Goal: Information Seeking & Learning: Check status

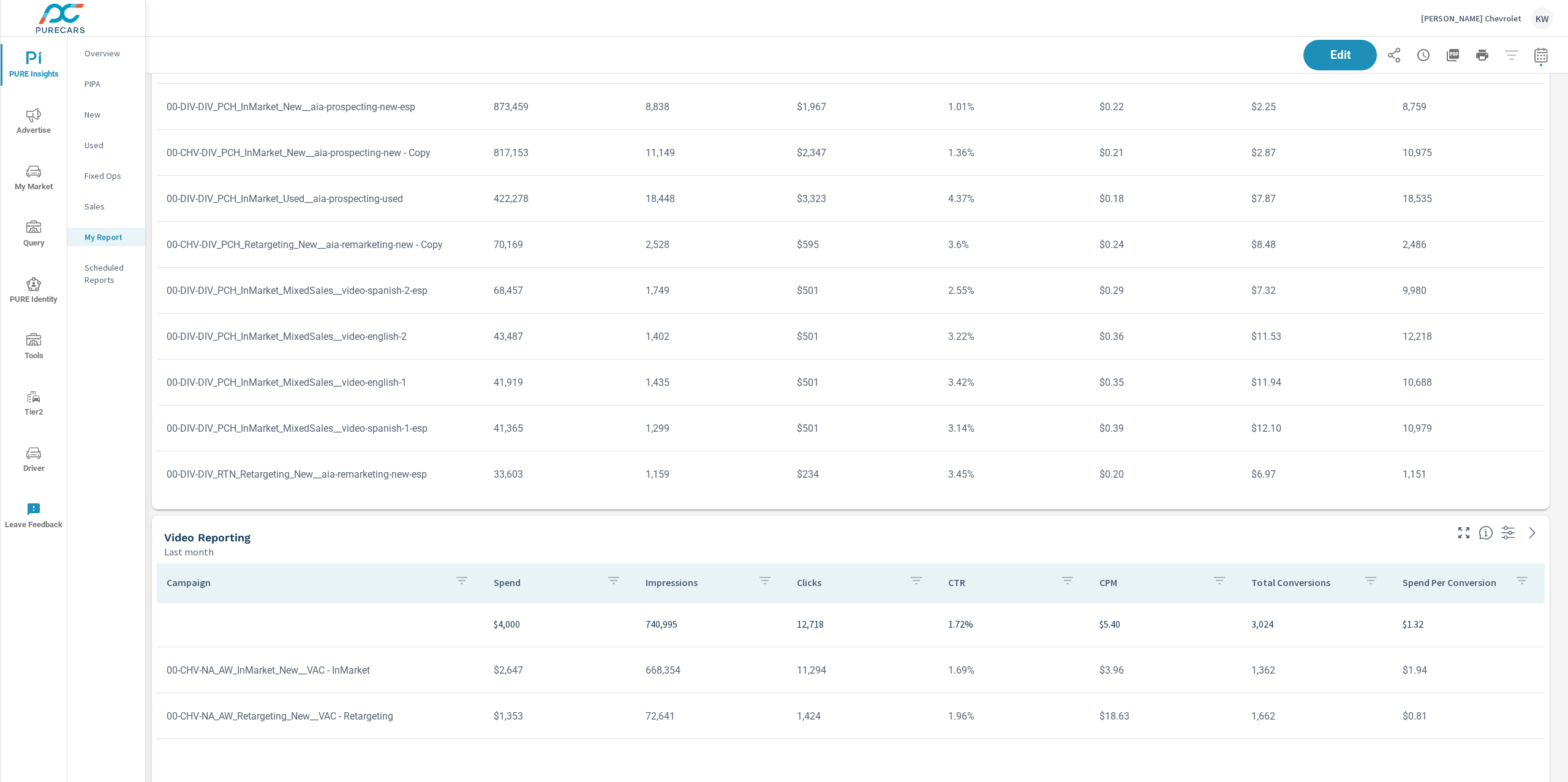
scroll to position [7325, 0]
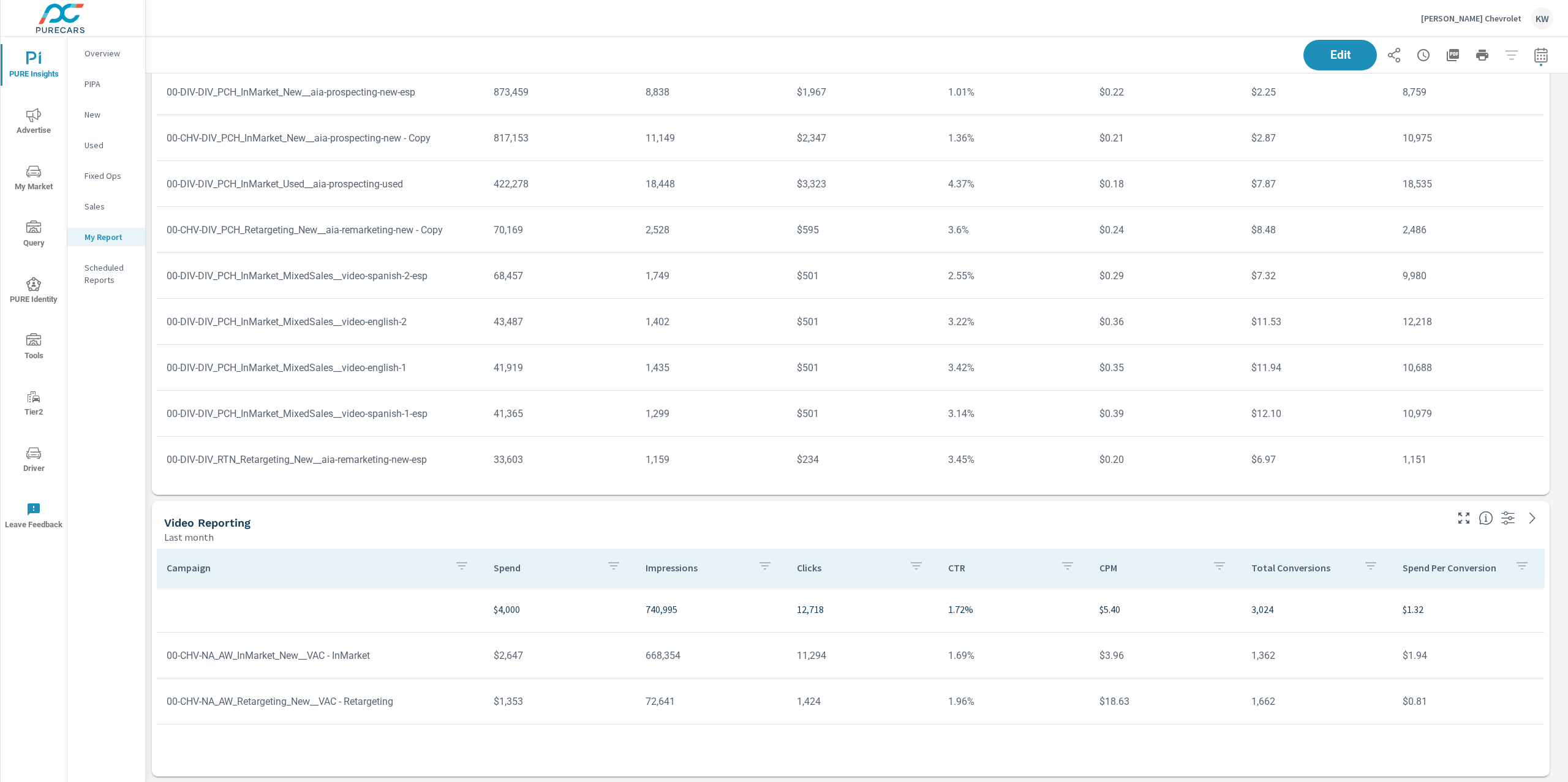
drag, startPoint x: 794, startPoint y: 618, endPoint x: 880, endPoint y: 618, distance: 86.0
click at [880, 618] on td "12,718" at bounding box center [863, 610] width 151 height 35
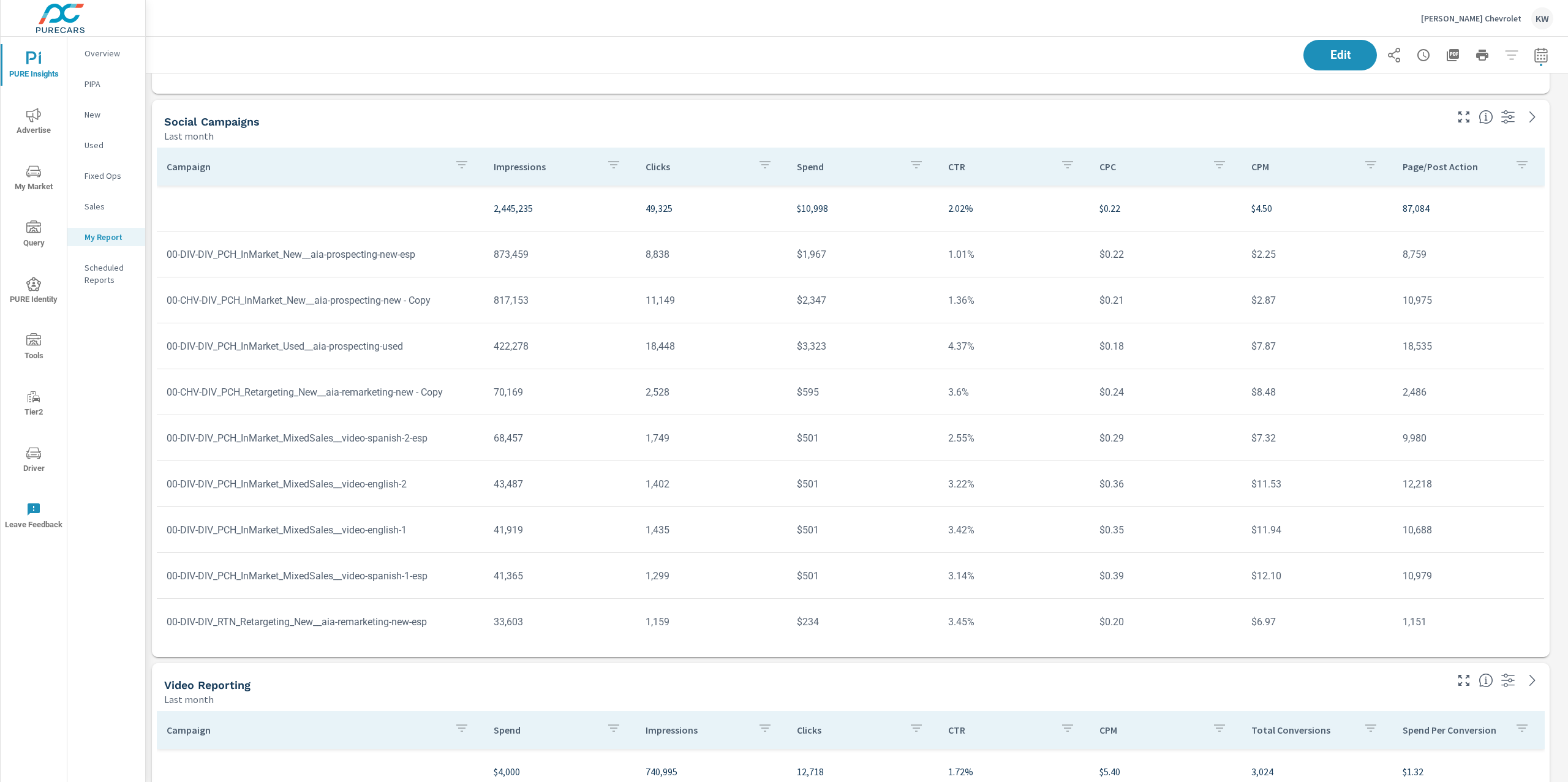
scroll to position [7166, 0]
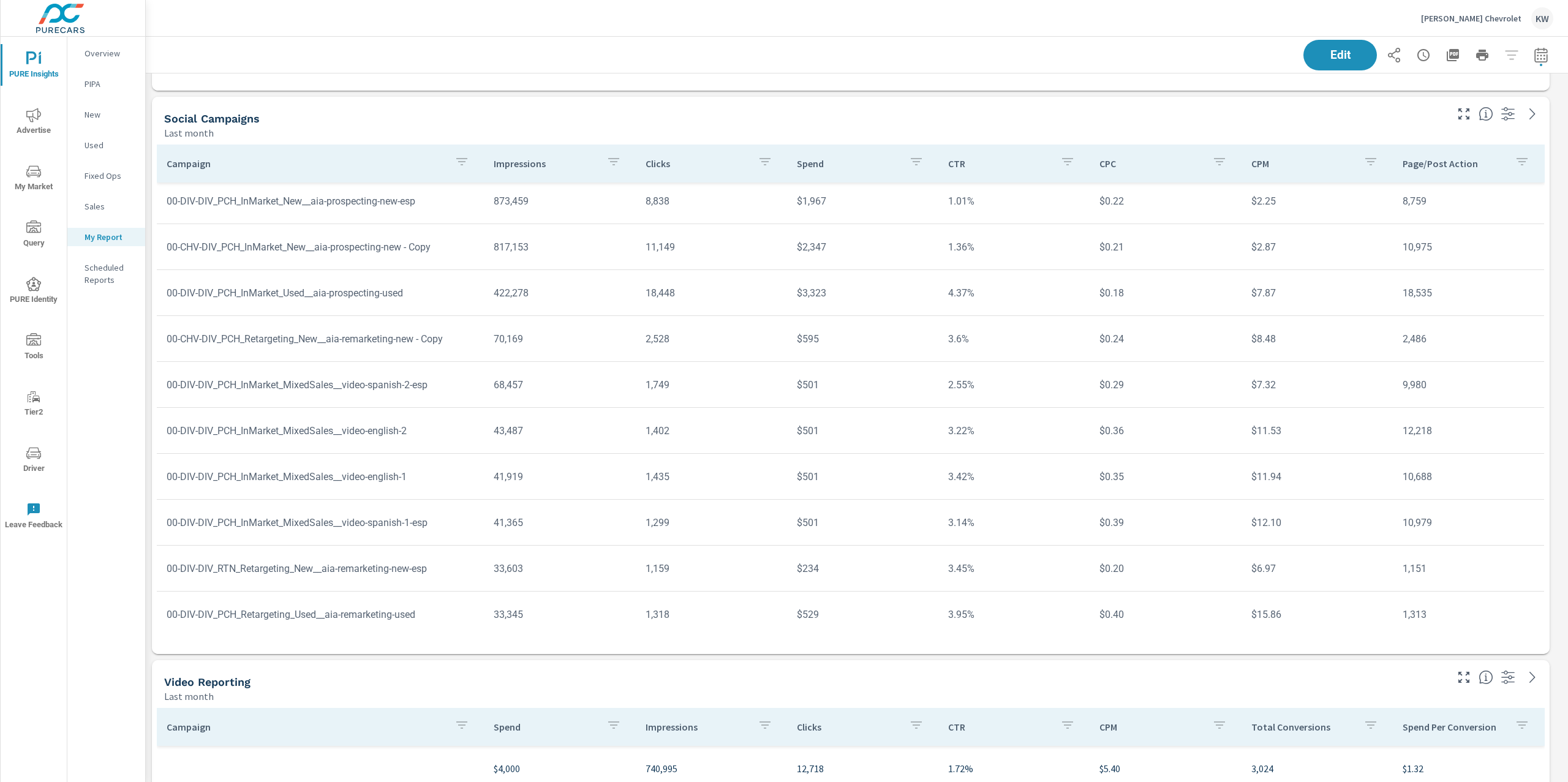
scroll to position [56, 0]
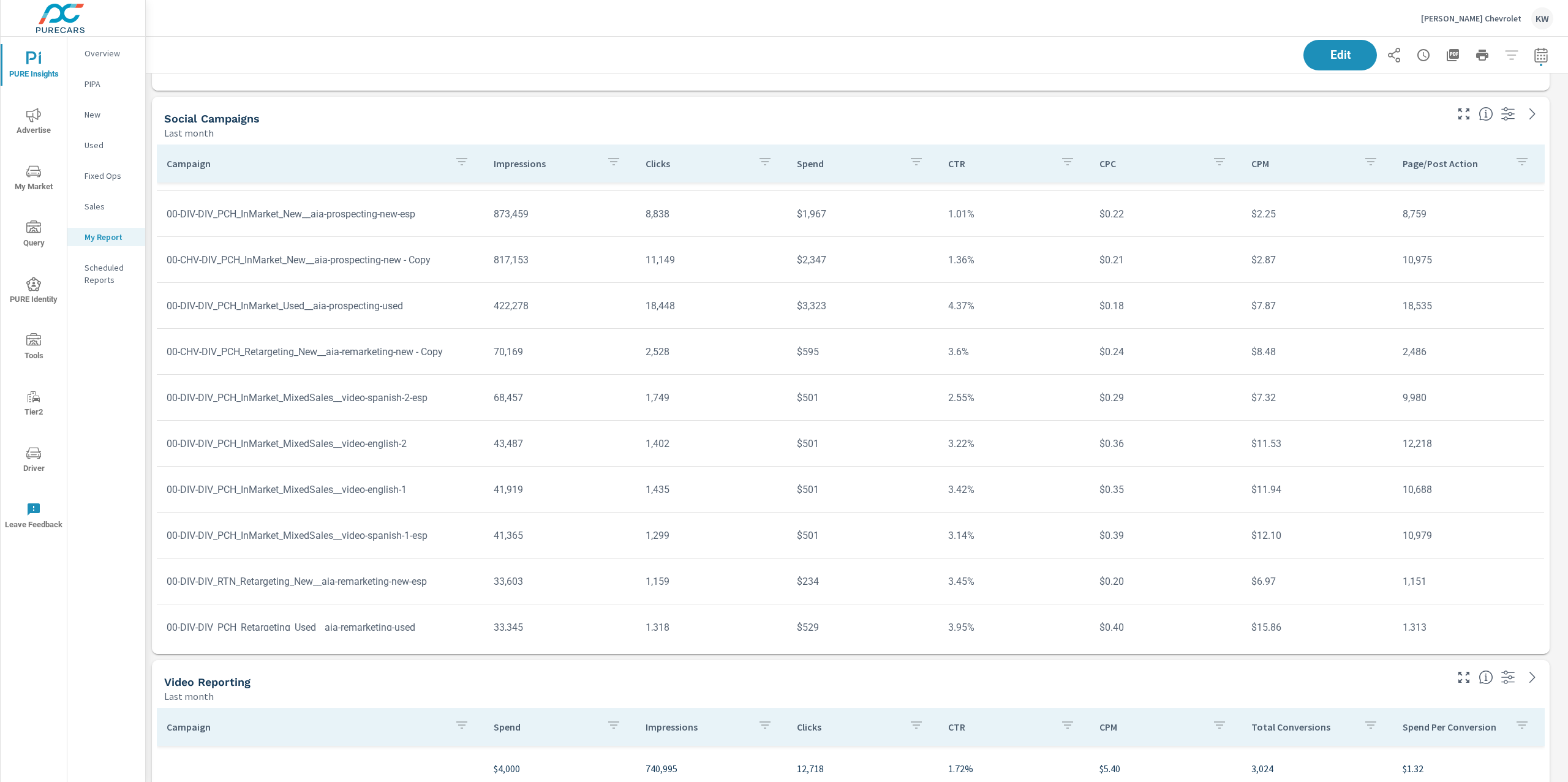
scroll to position [56, 0]
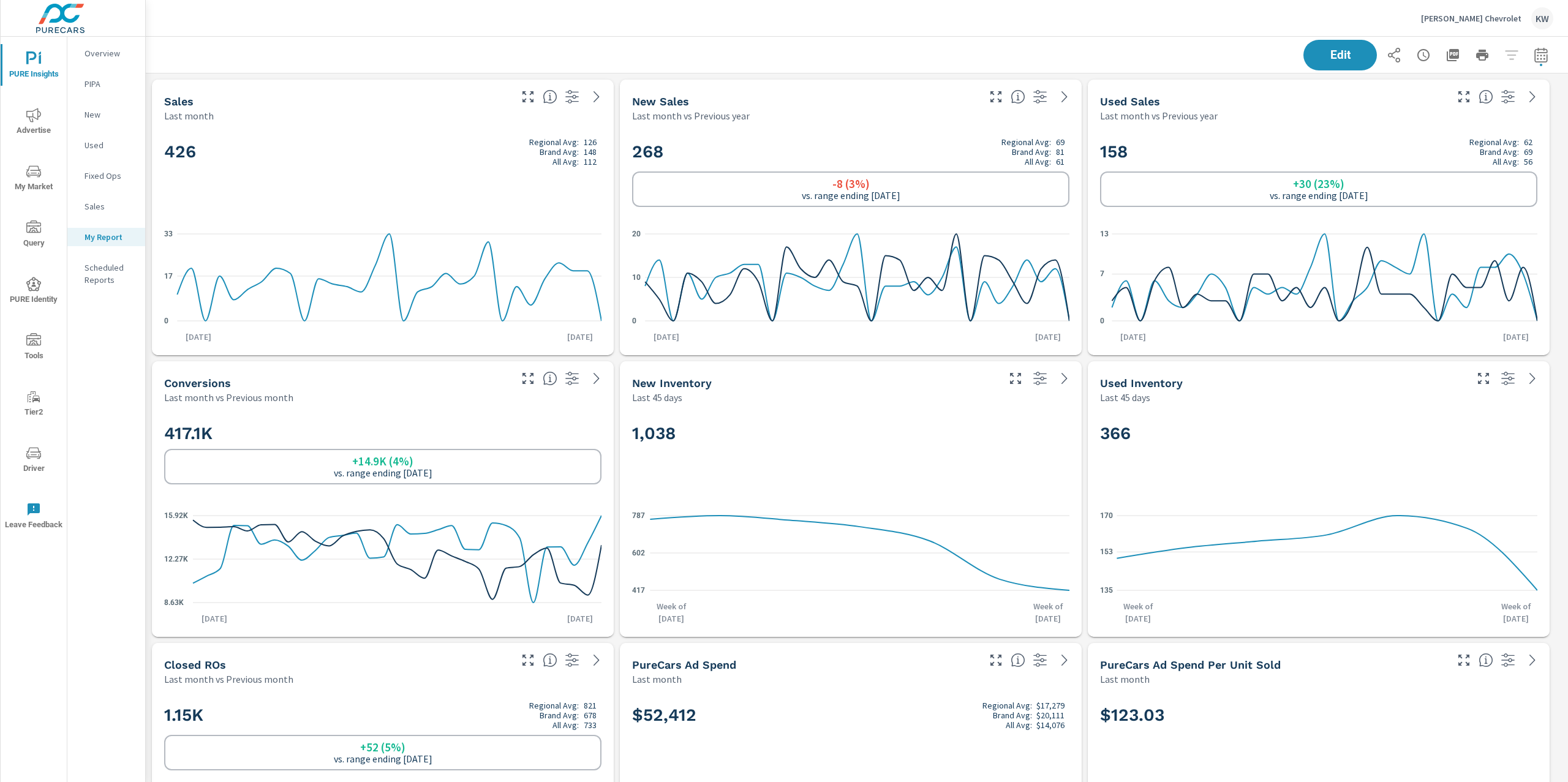
scroll to position [8059, 1435]
click at [1447, 58] on icon "button" at bounding box center [1453, 54] width 12 height 12
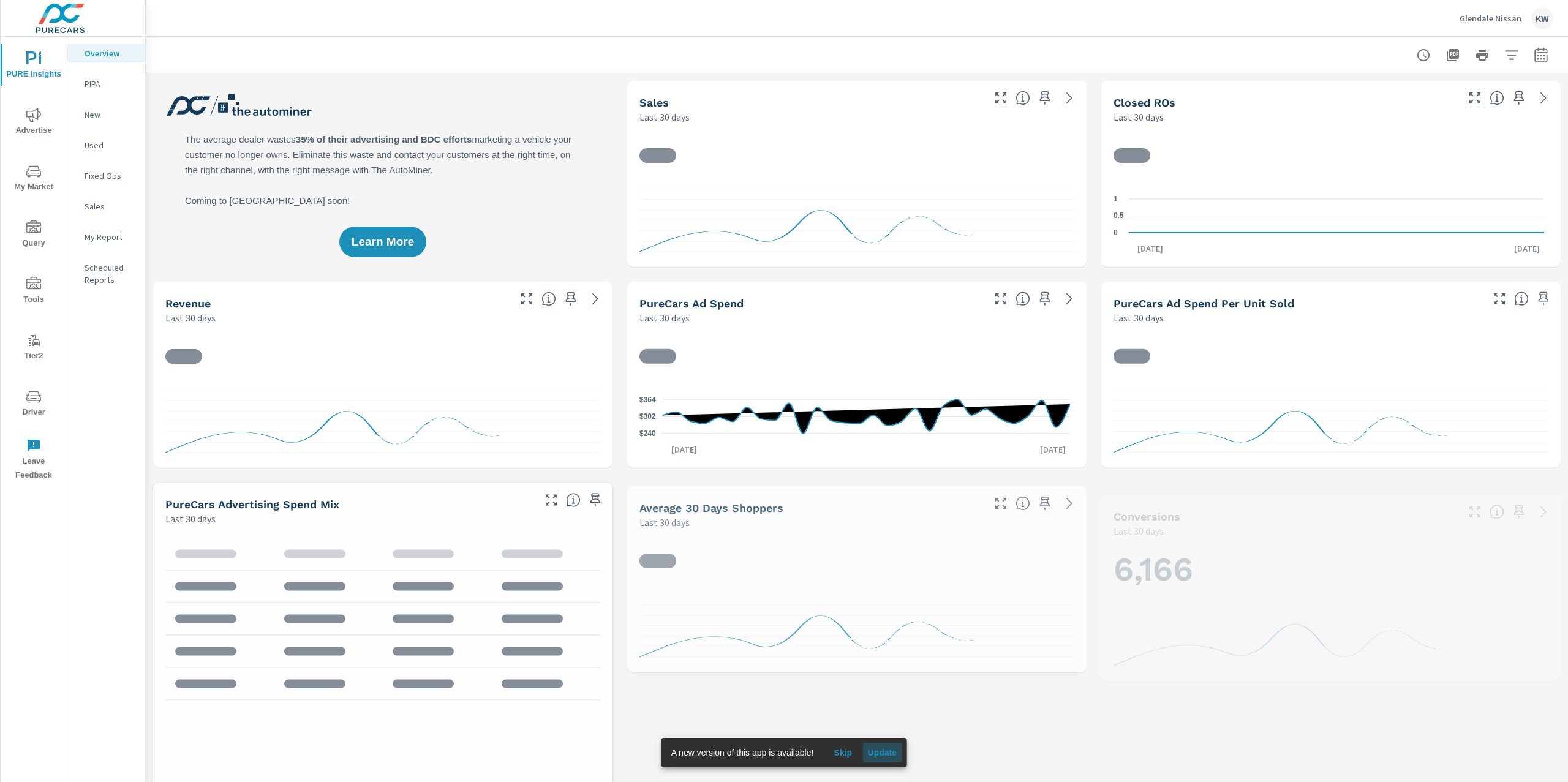
click at [887, 758] on span "Update" at bounding box center [882, 753] width 29 height 11
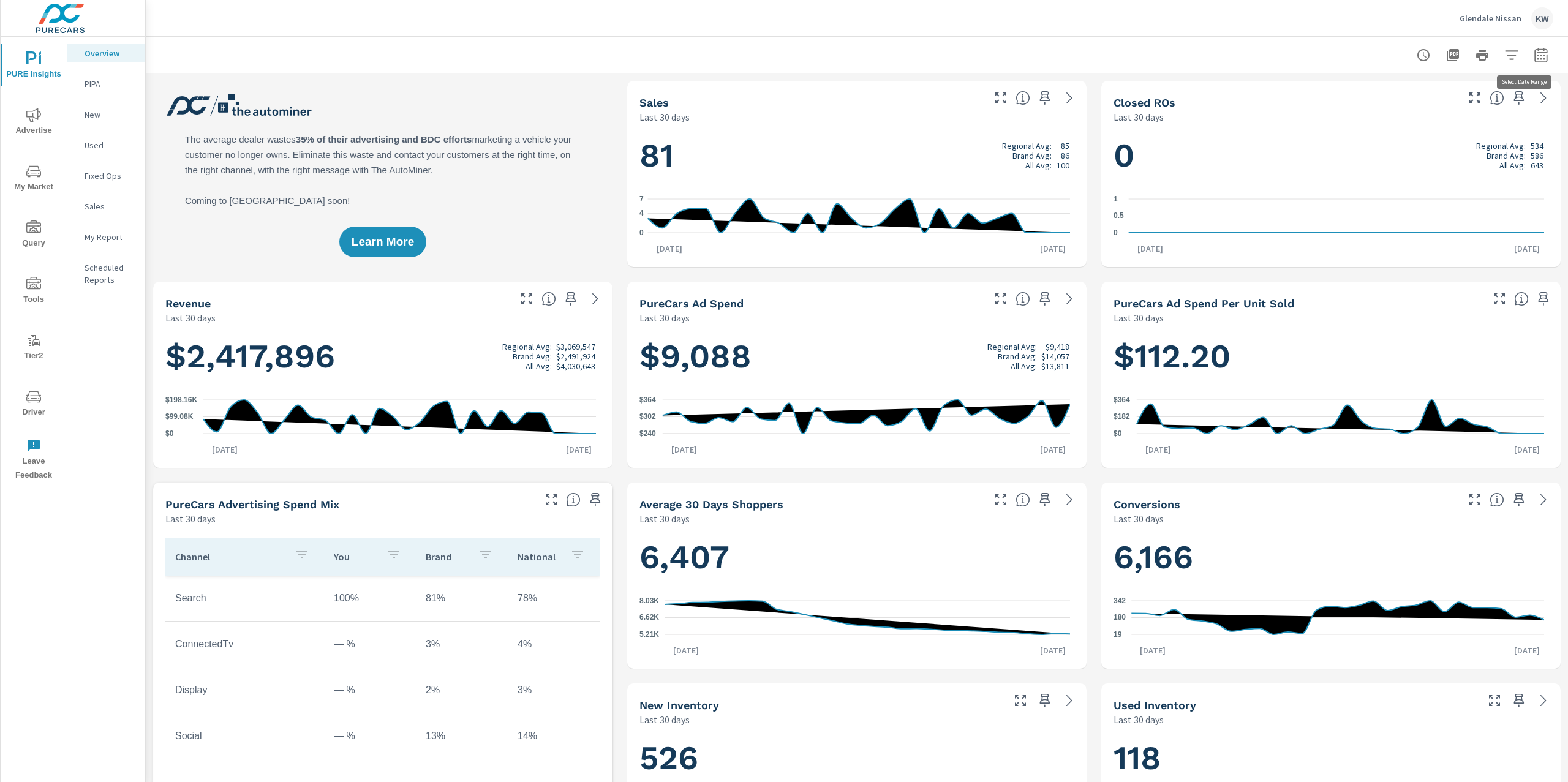
click at [1537, 59] on icon "button" at bounding box center [1540, 57] width 8 height 5
click at [1464, 103] on select "Custom Yesterday Last week Last 7 days Last 14 days Last 30 days Last 45 days L…" at bounding box center [1430, 106] width 122 height 24
click at [1369, 94] on select "Custom Yesterday Last week Last 7 days Last 14 days Last 30 days Last 45 days L…" at bounding box center [1430, 106] width 122 height 24
select select "Last month"
click at [1399, 179] on button "Apply" at bounding box center [1403, 173] width 76 height 32
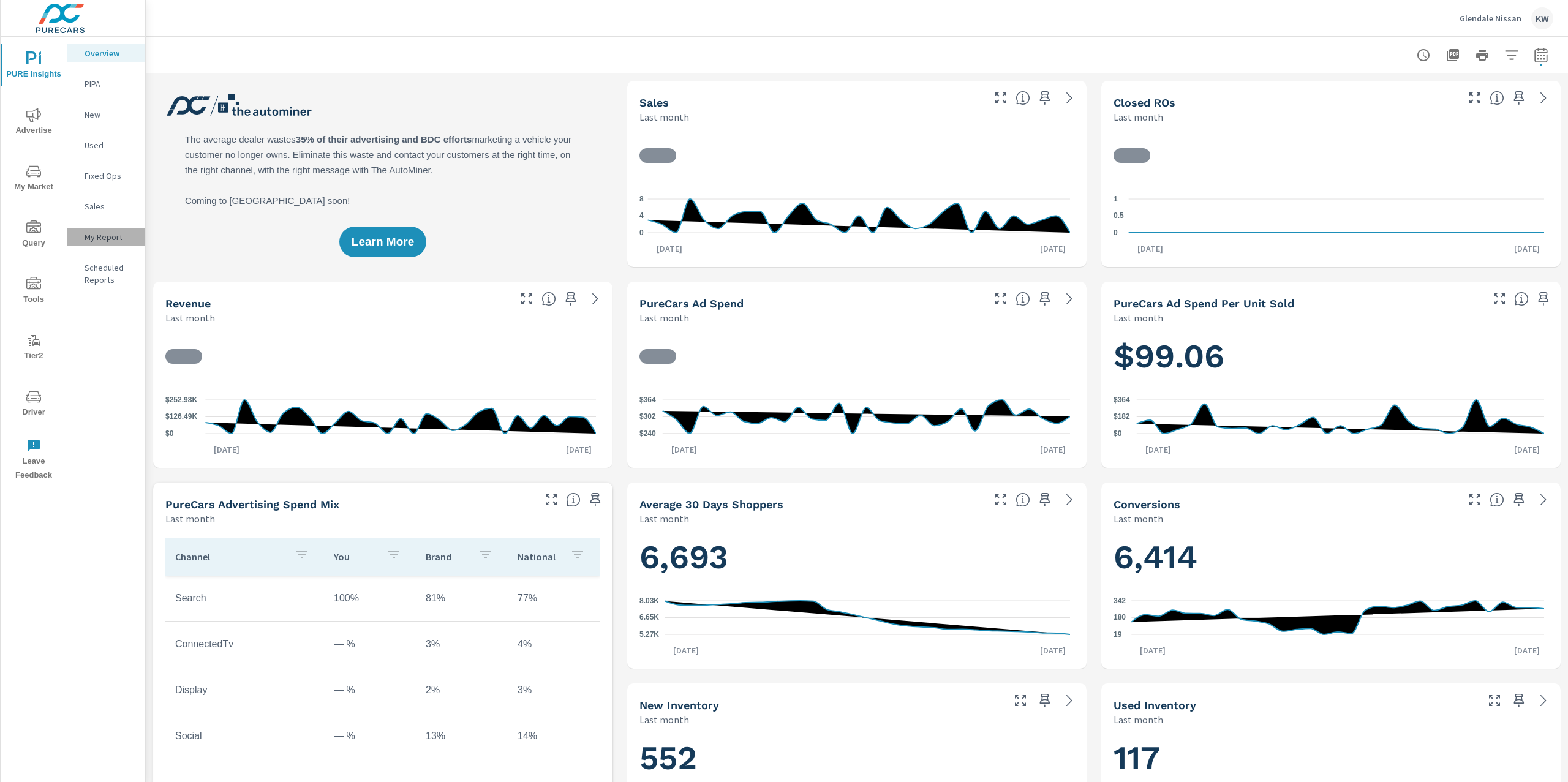
drag, startPoint x: 113, startPoint y: 235, endPoint x: 121, endPoint y: 238, distance: 8.5
click at [117, 236] on p "My Report" at bounding box center [110, 237] width 51 height 12
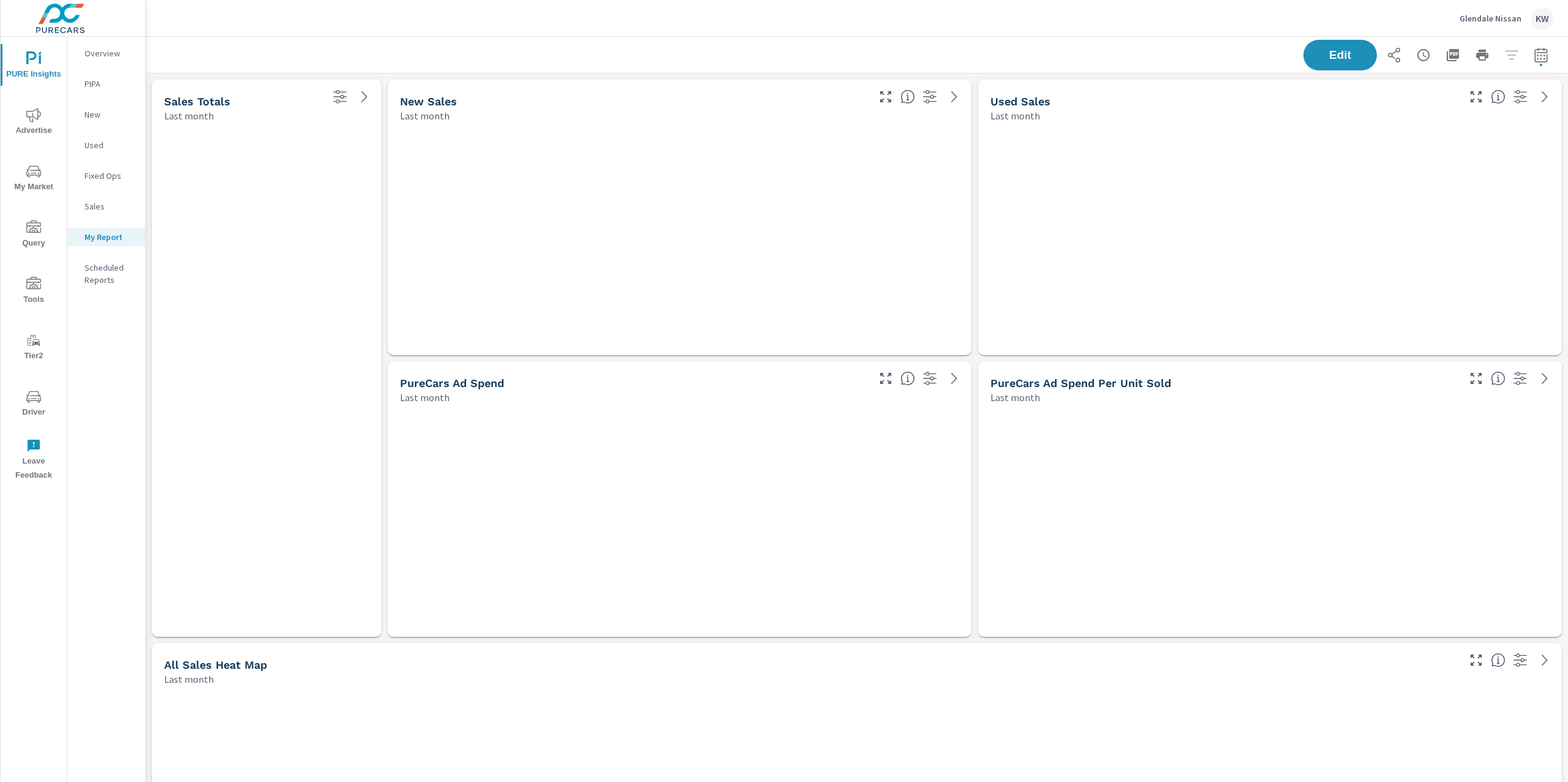
scroll to position [5102, 1435]
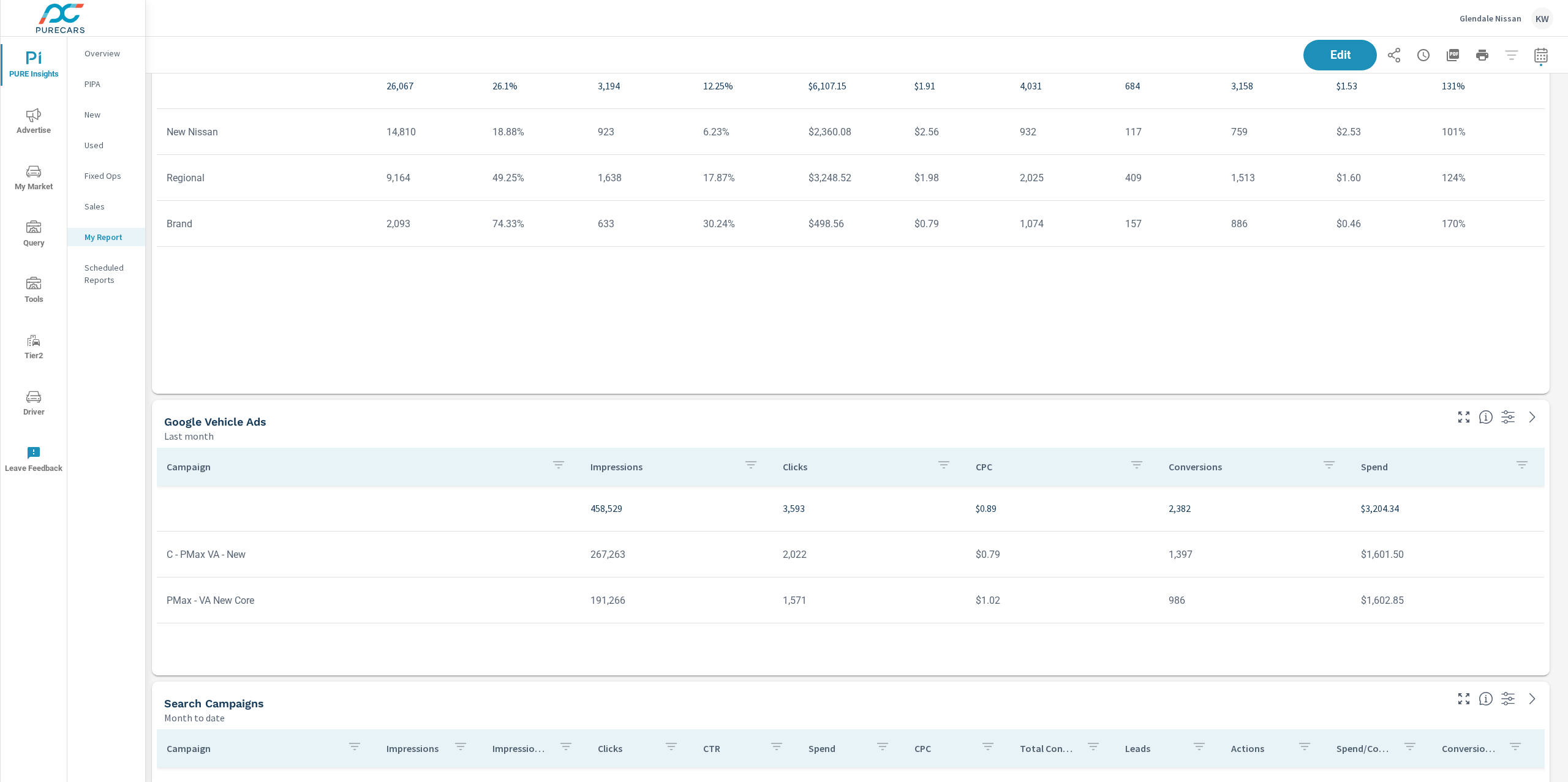
scroll to position [3568, 0]
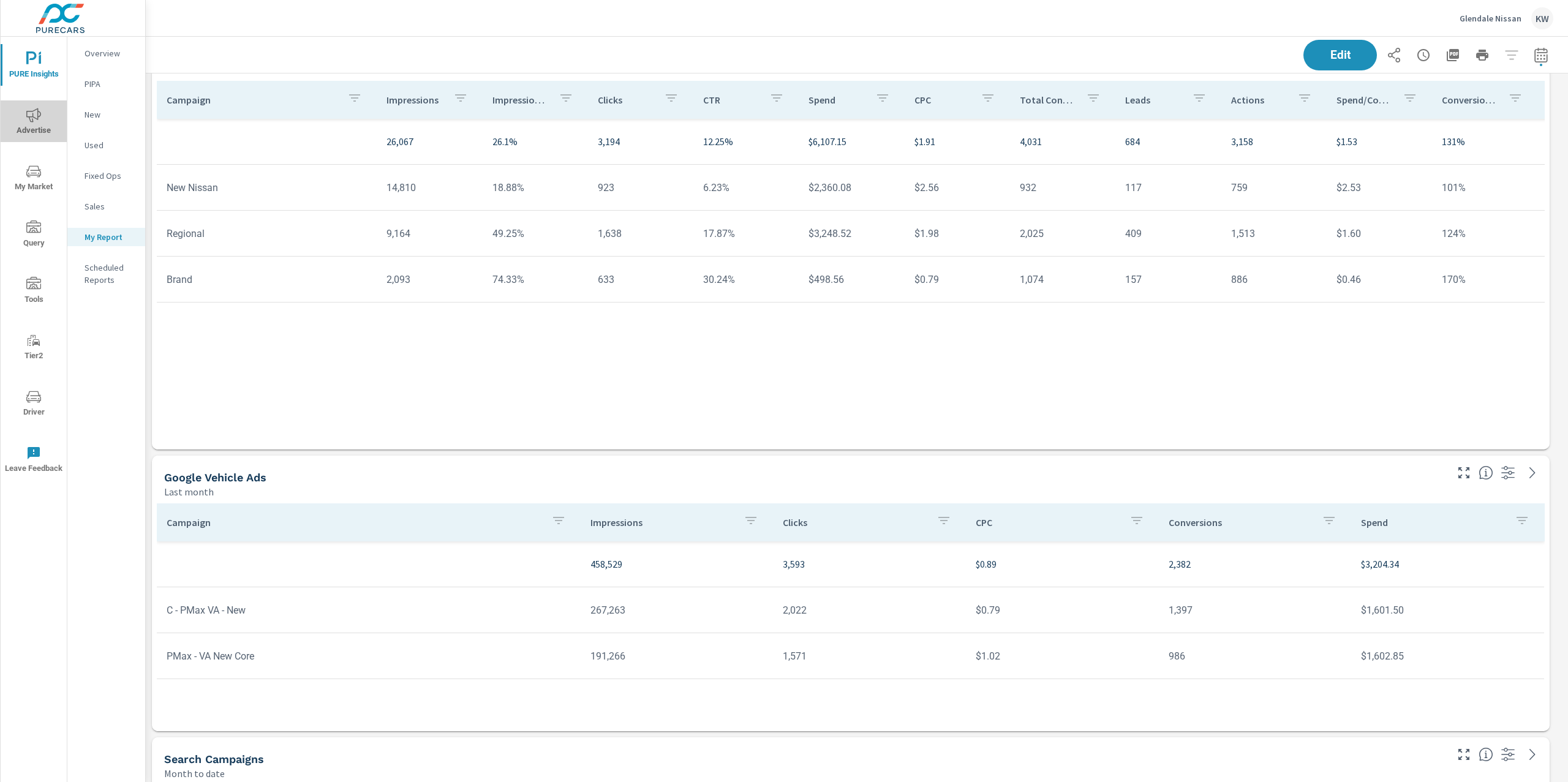
click at [27, 128] on span "Advertise" at bounding box center [34, 122] width 59 height 30
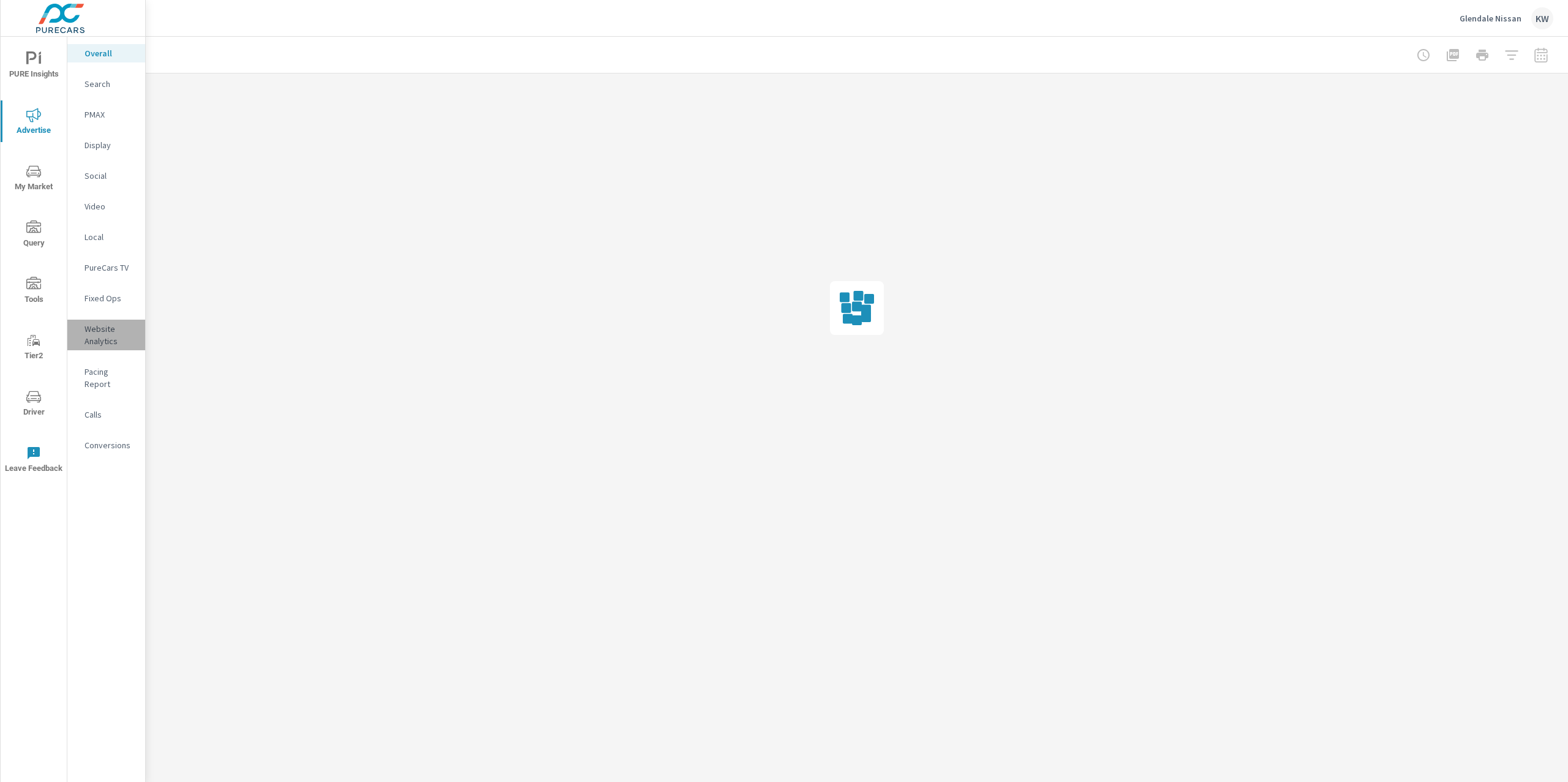
click at [104, 326] on p "Website Analytics" at bounding box center [110, 335] width 51 height 24
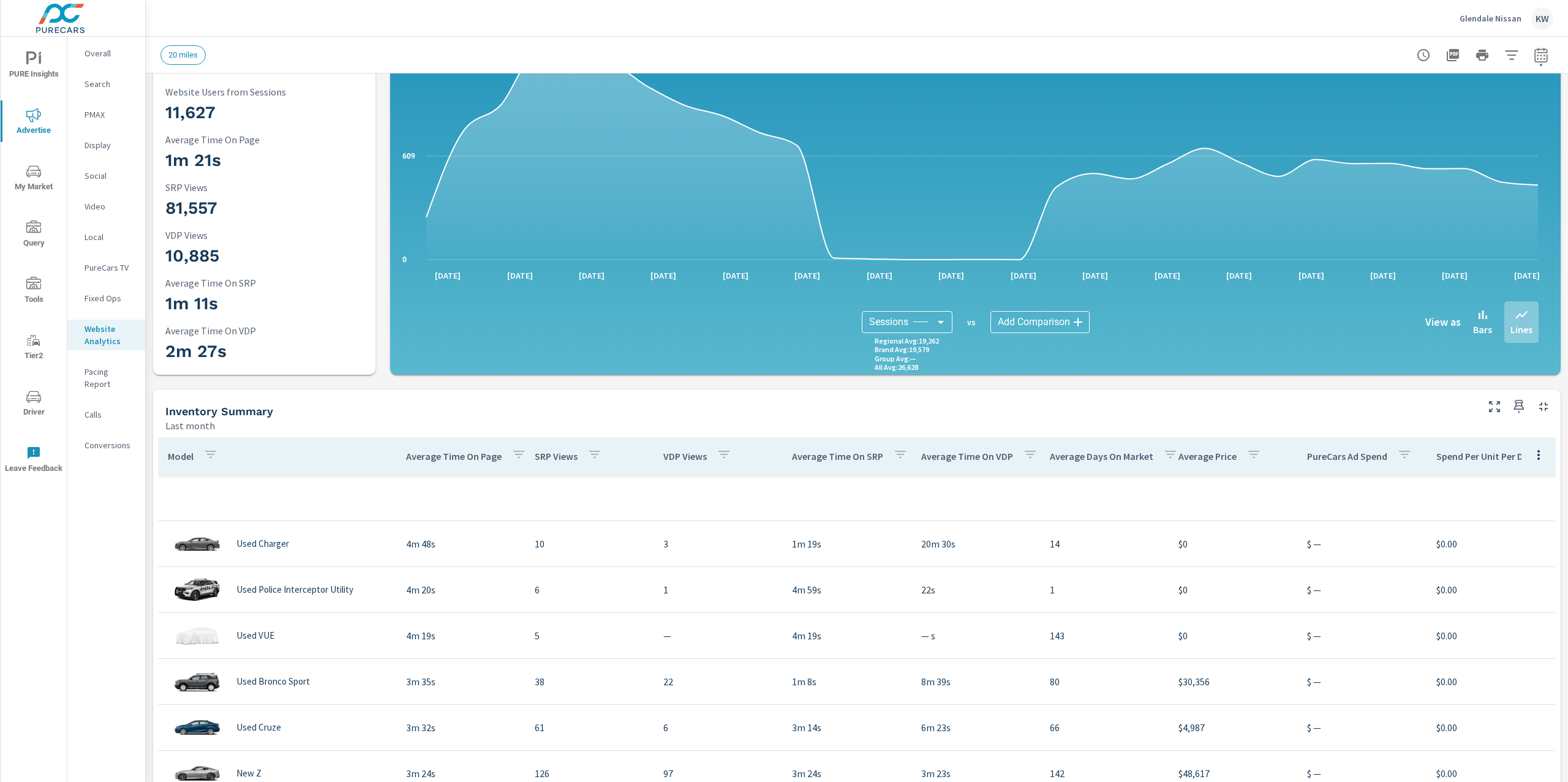
scroll to position [96, 0]
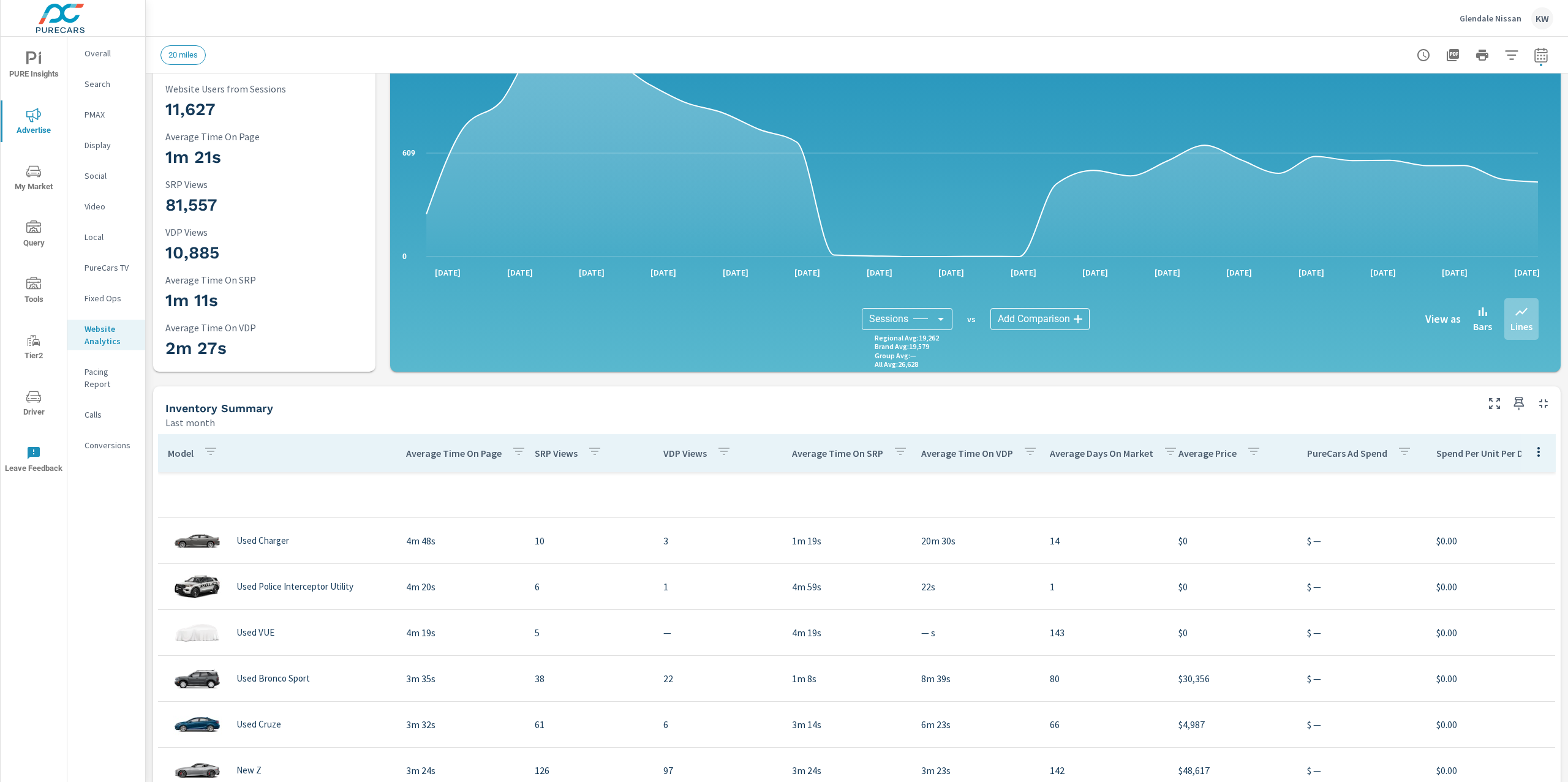
click at [22, 58] on span "PURE Insights" at bounding box center [34, 66] width 59 height 30
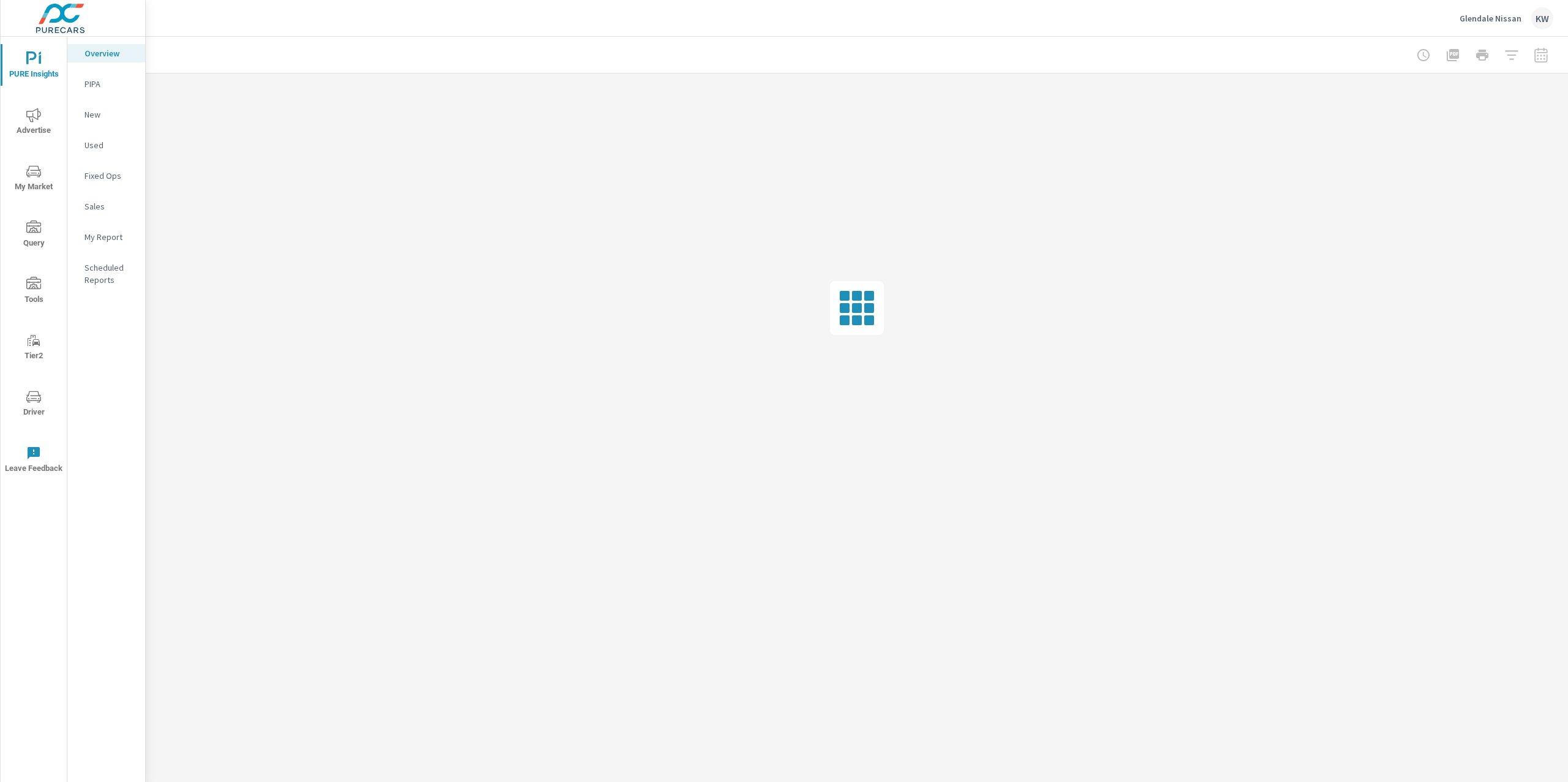
click at [99, 242] on p "My Report" at bounding box center [110, 237] width 51 height 12
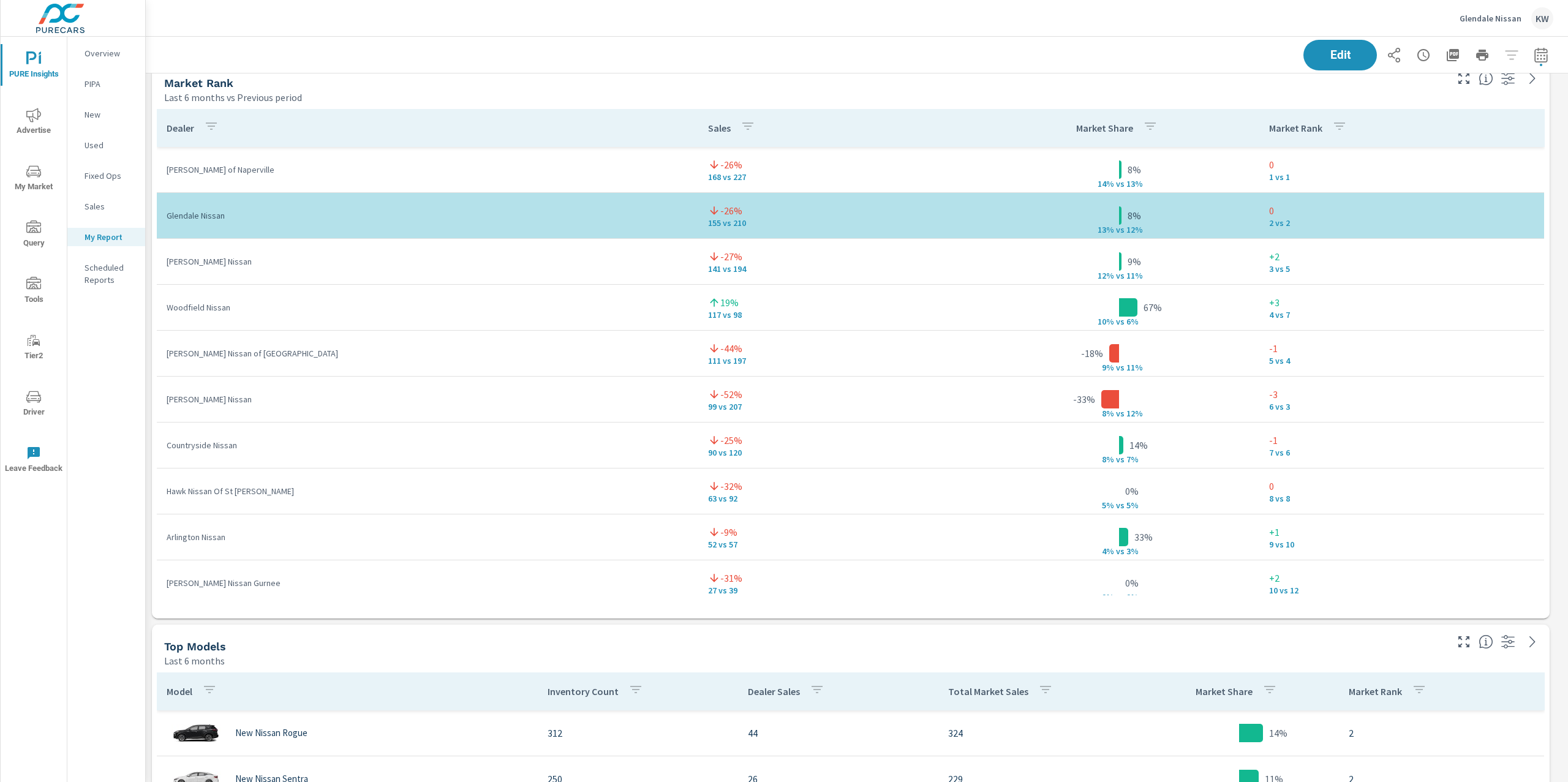
scroll to position [2415, 0]
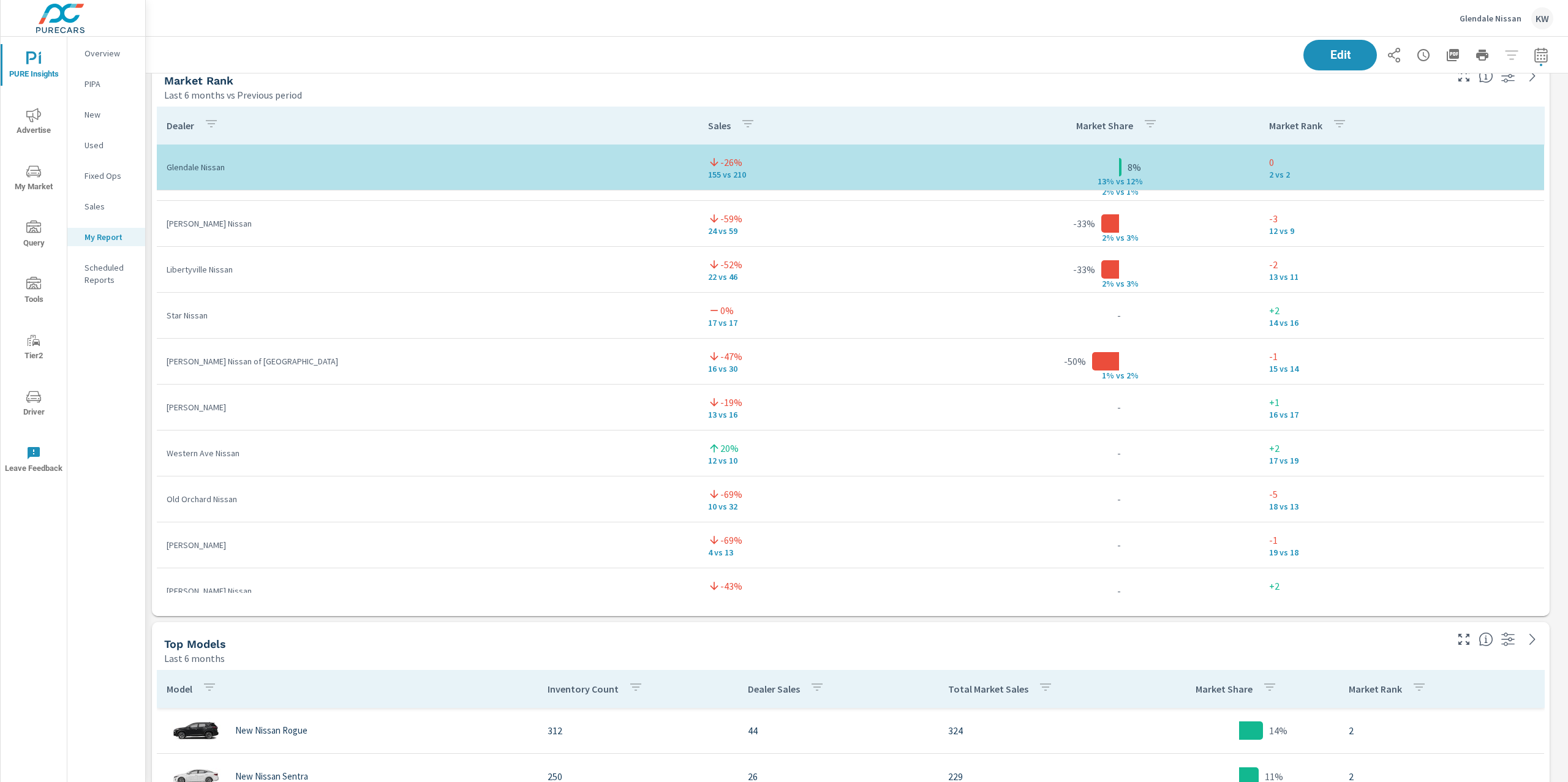
scroll to position [436, 0]
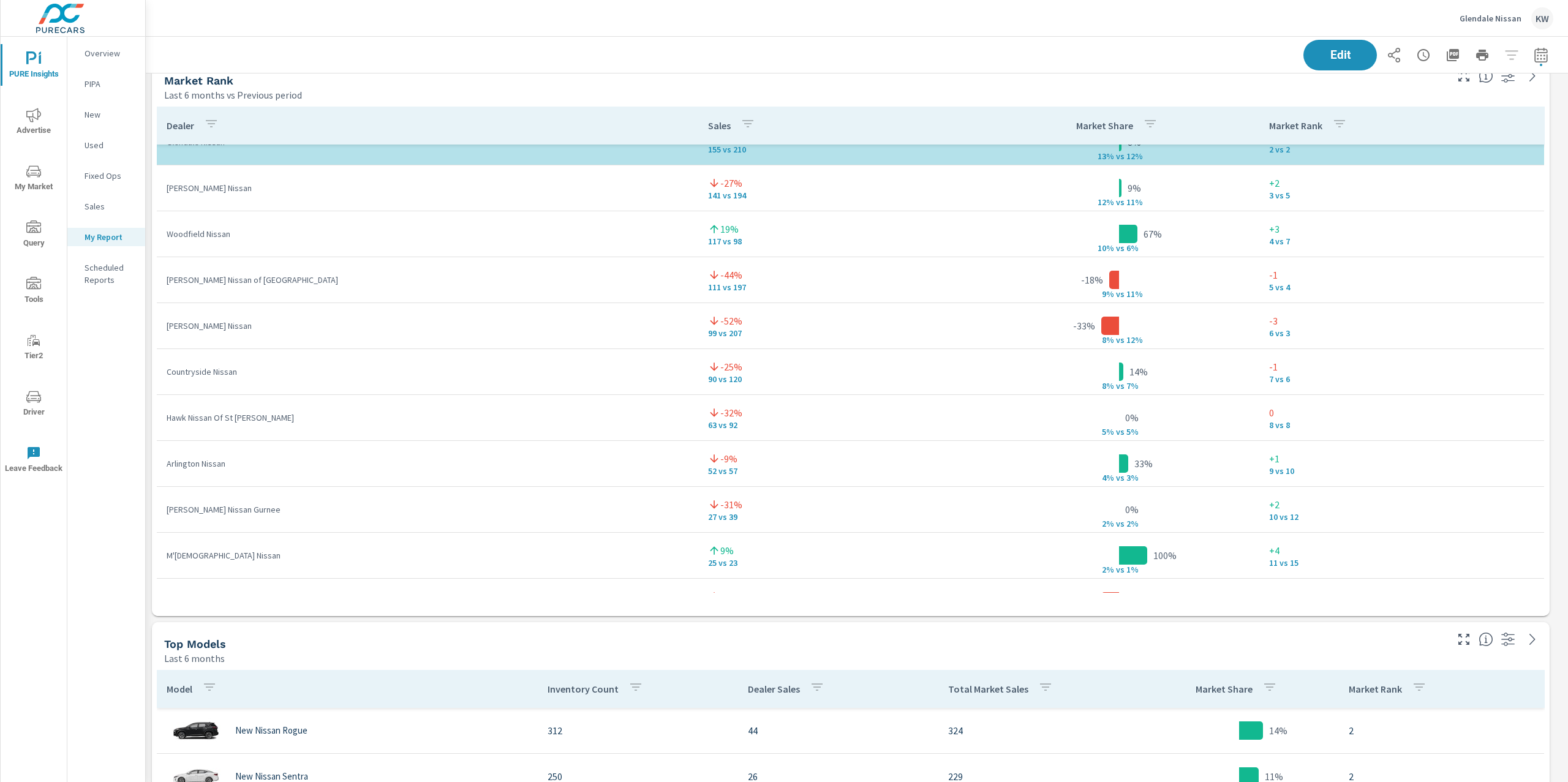
scroll to position [98, 0]
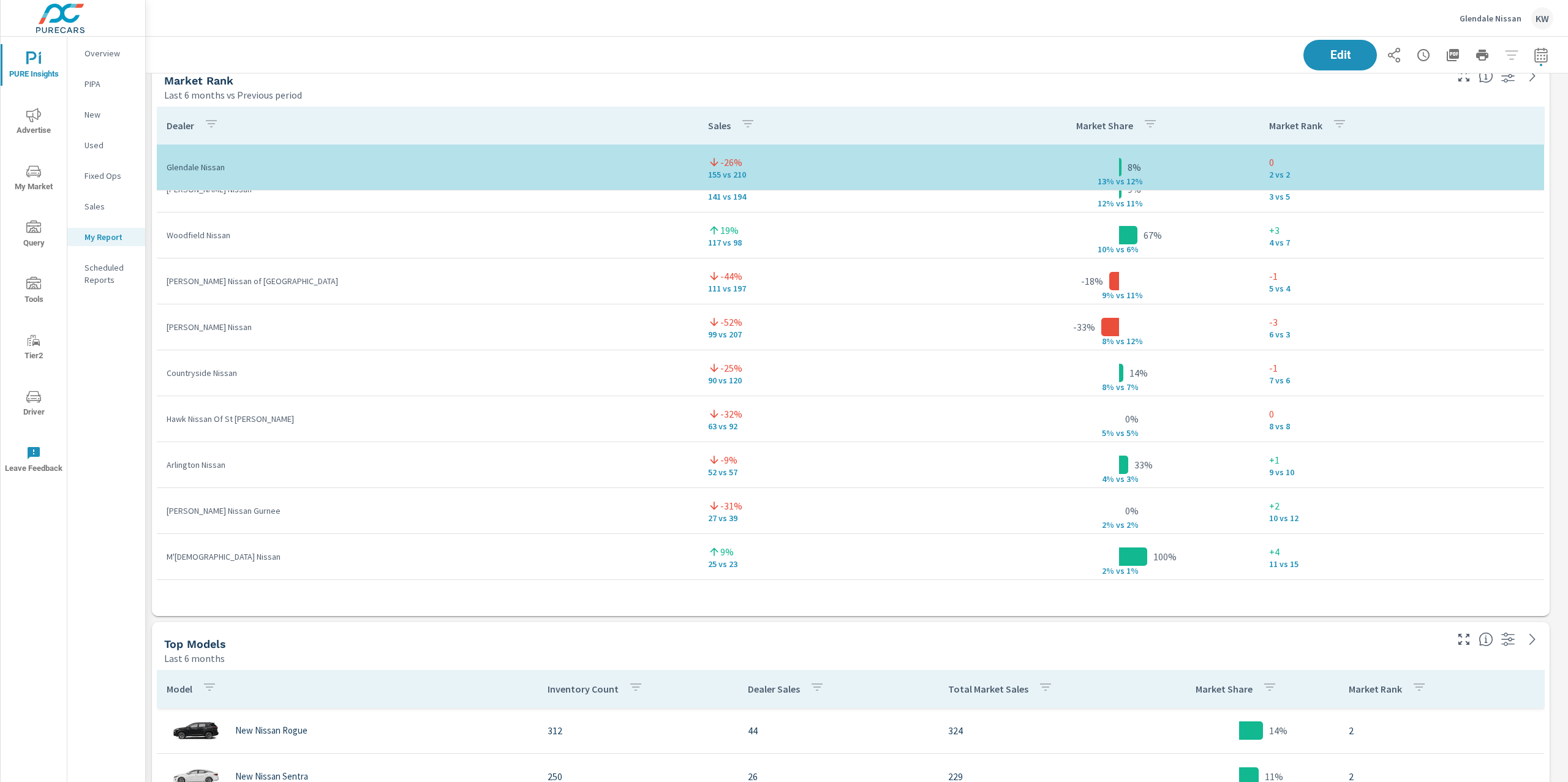
scroll to position [54, 0]
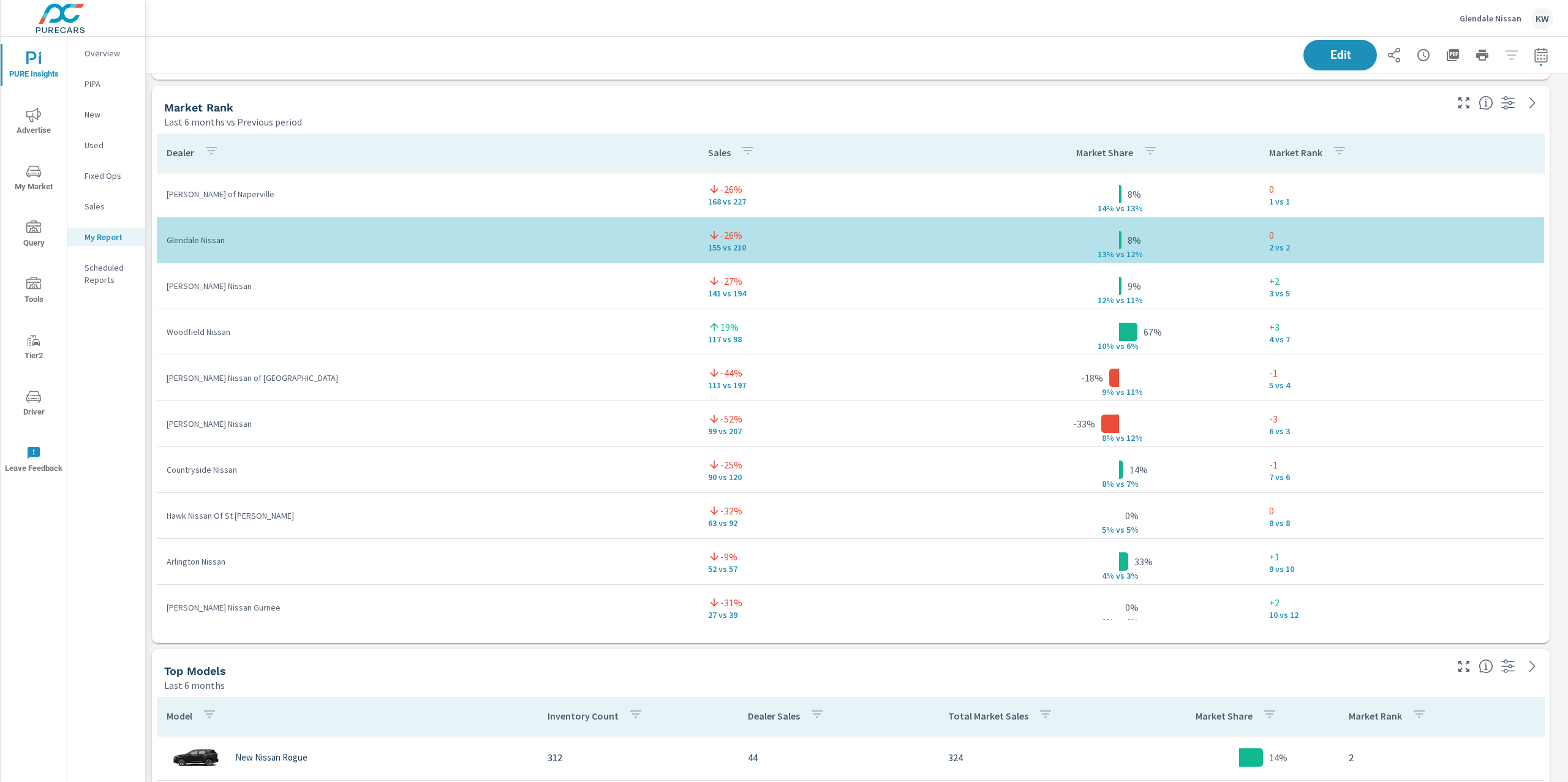
scroll to position [2384, 0]
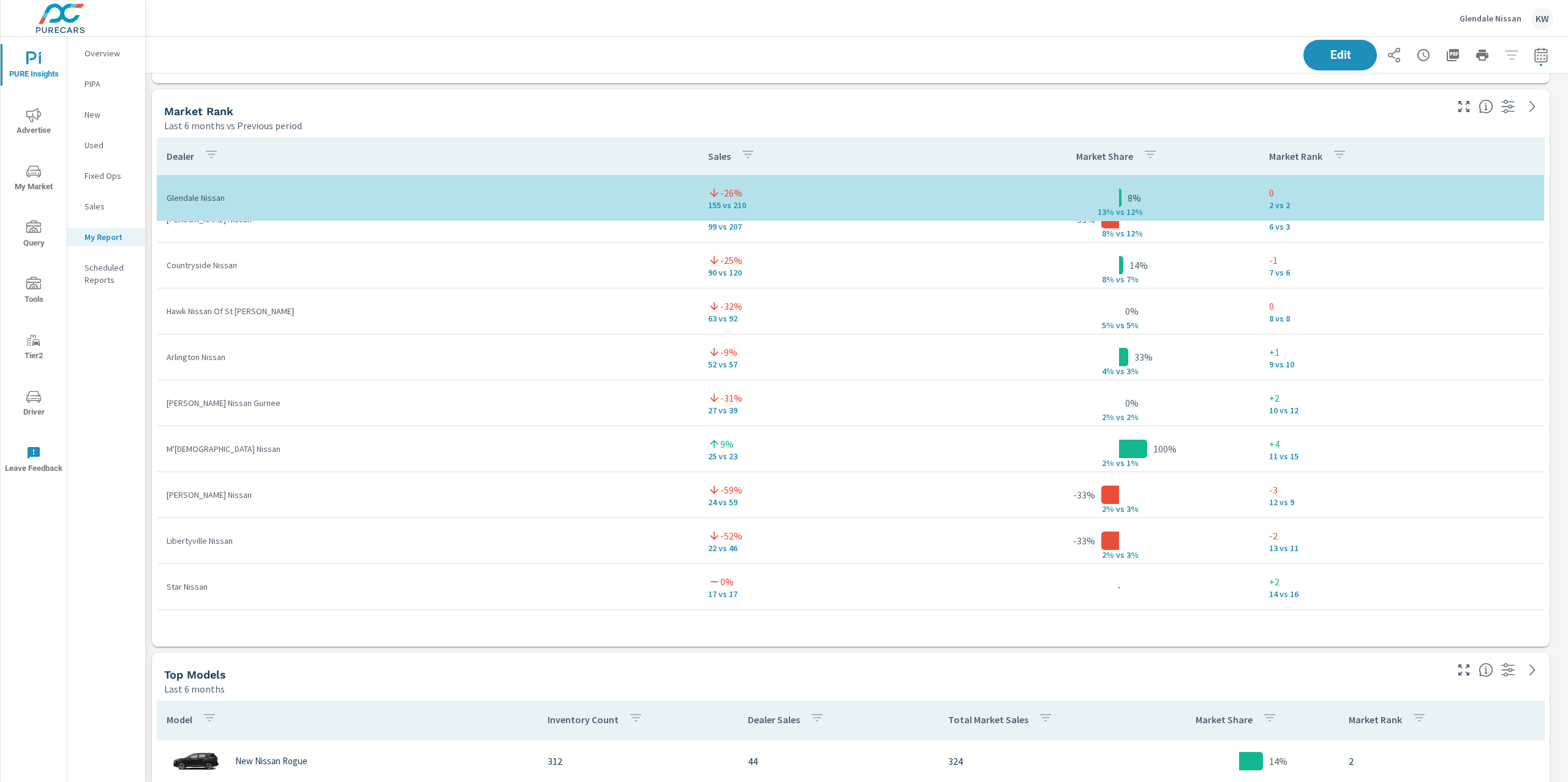
scroll to position [258, 0]
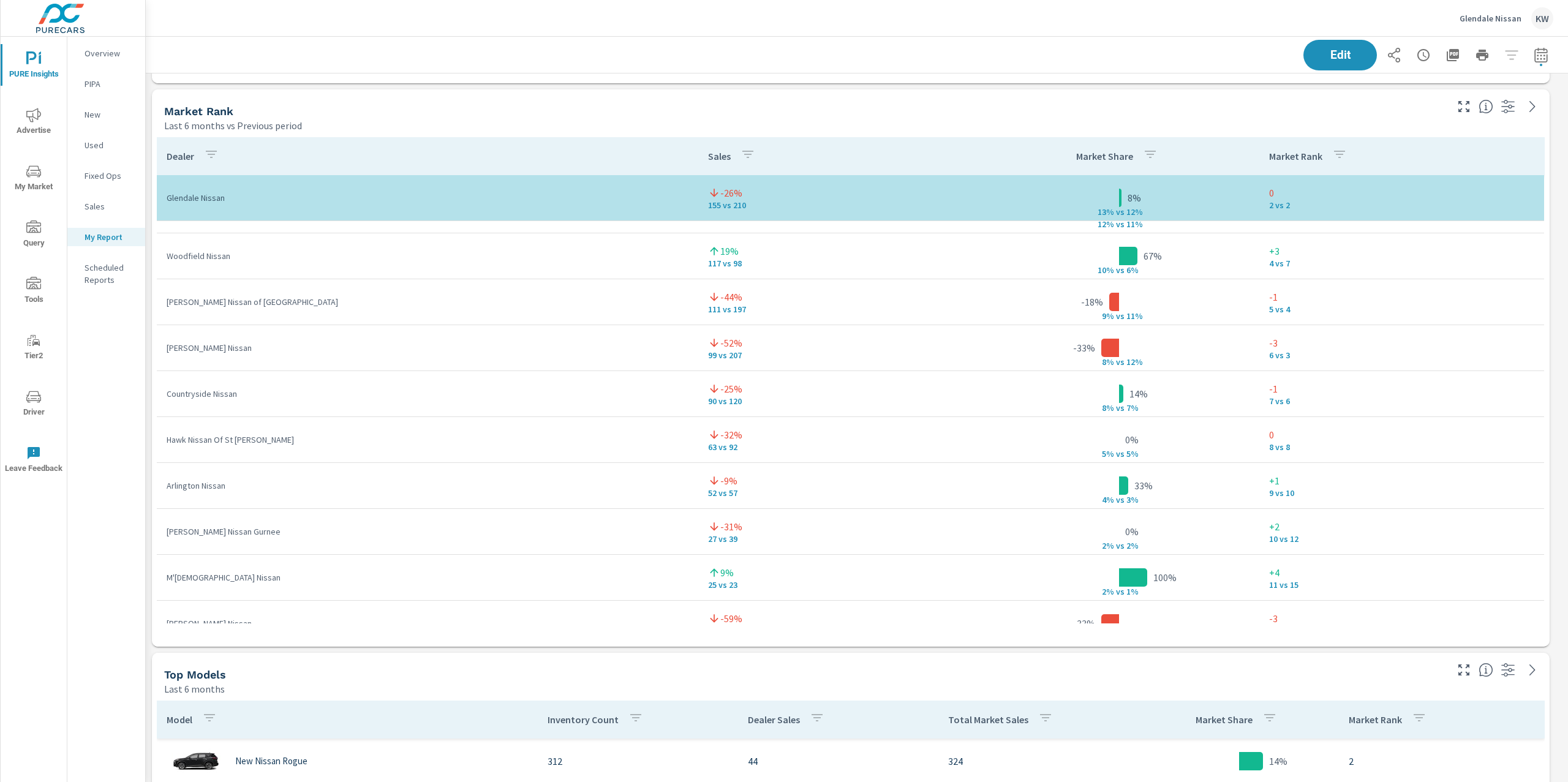
scroll to position [35, 0]
